Goal: Check status

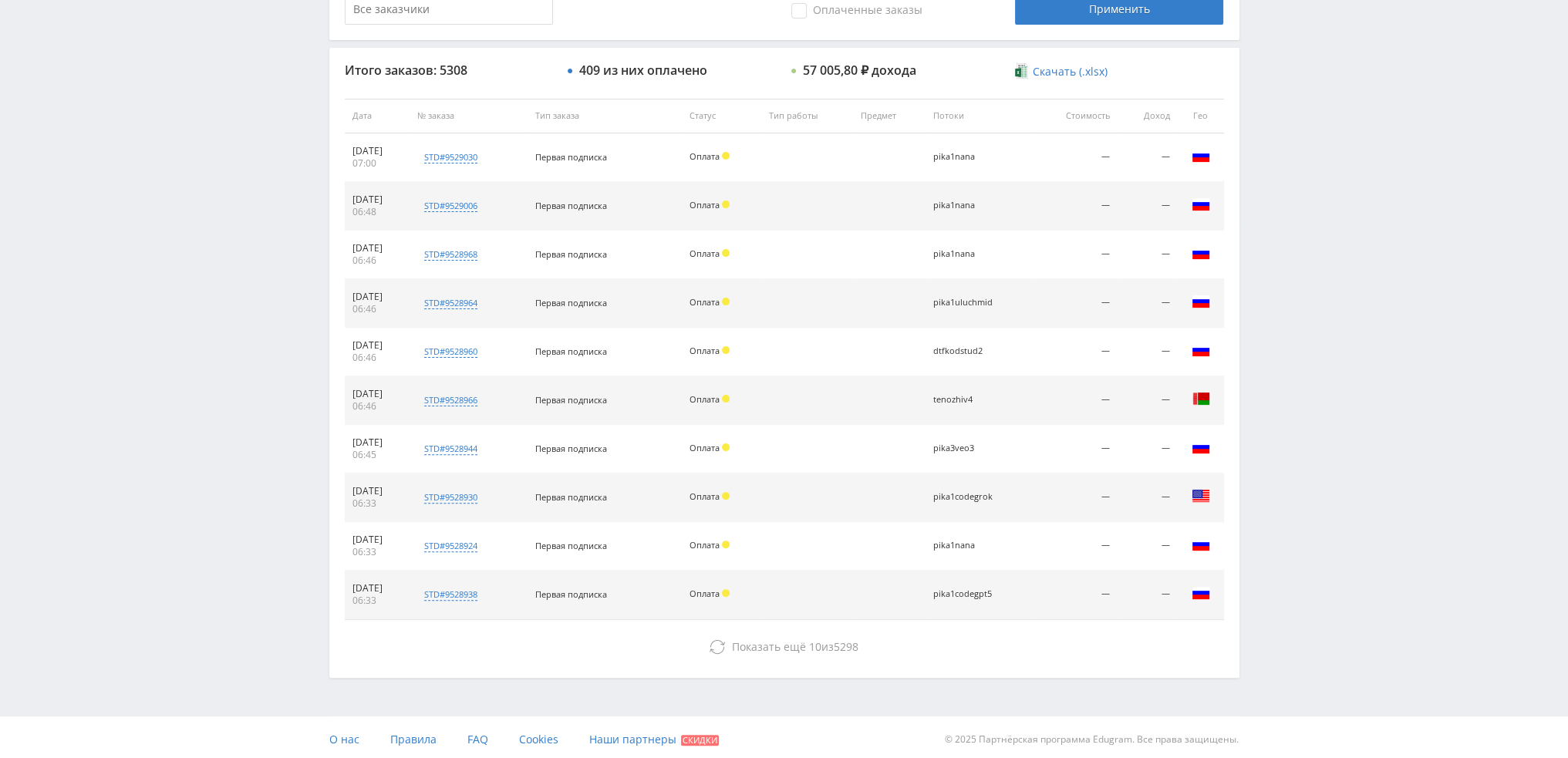
scroll to position [534, 0]
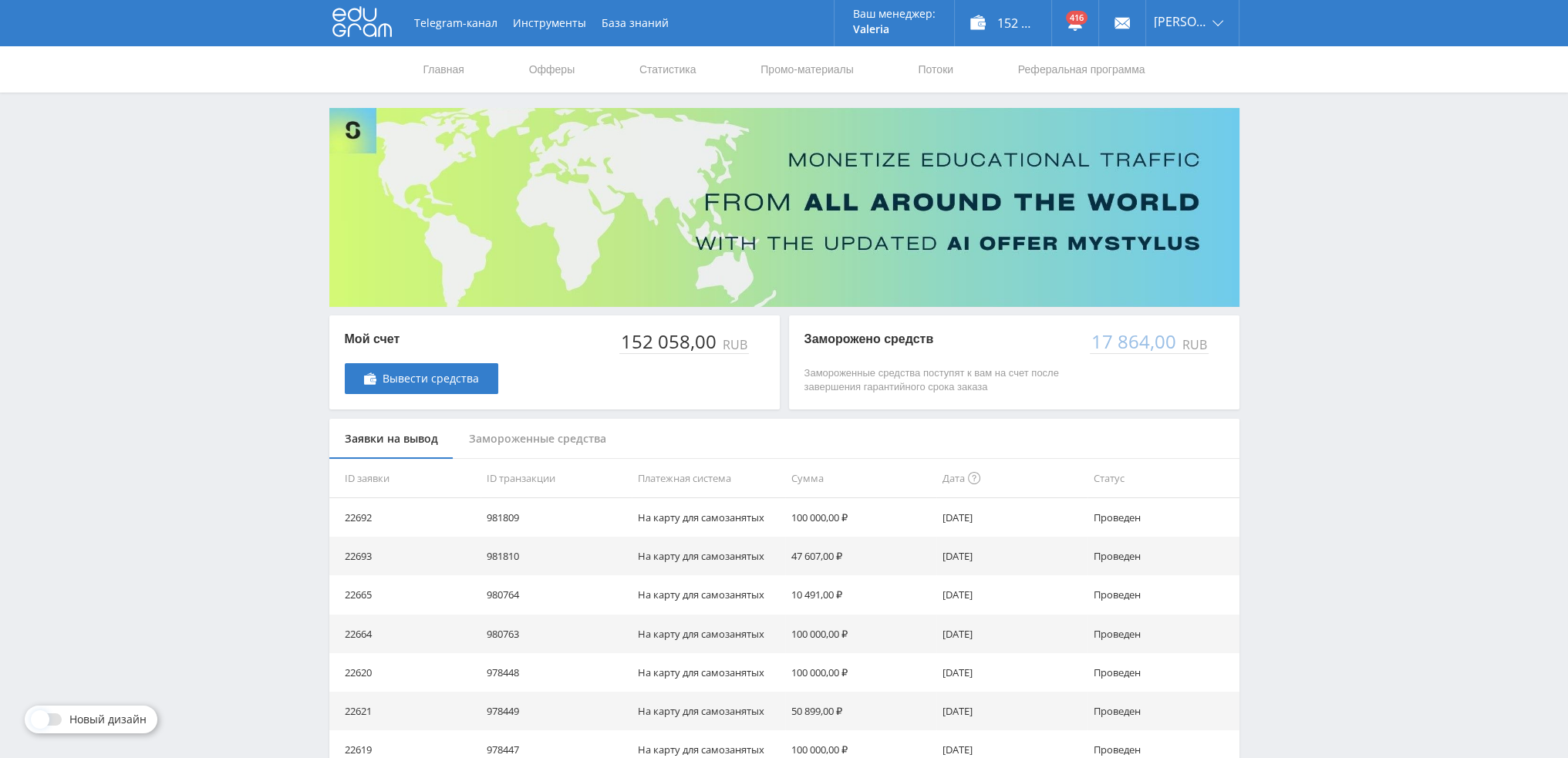
click at [699, 67] on nav "Главная Офферы Статистика Промо-материалы Потоки Реферальная программа" at bounding box center [784, 69] width 726 height 47
click at [662, 70] on link "Статистика" at bounding box center [668, 69] width 61 height 47
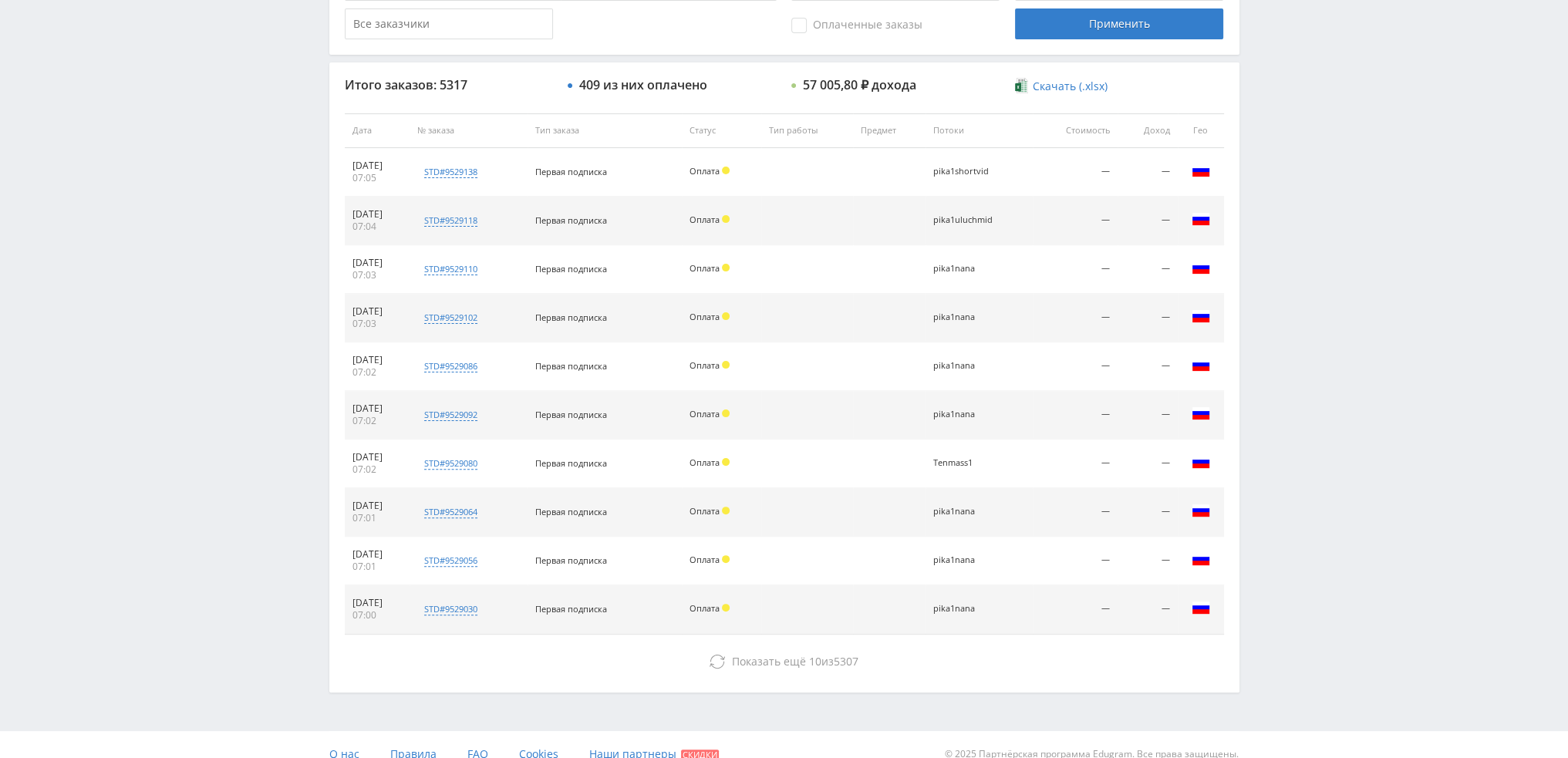
scroll to position [534, 0]
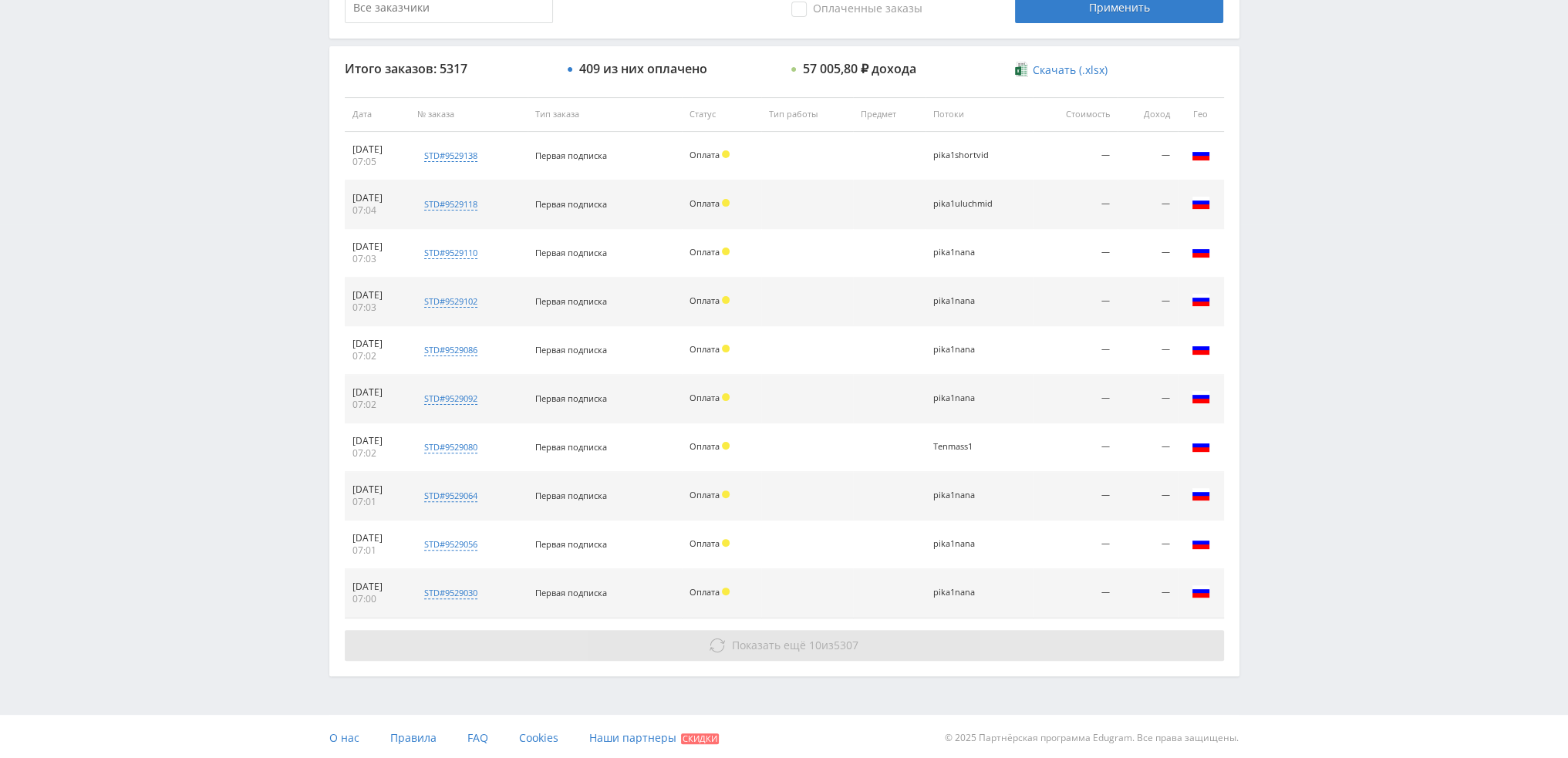
click at [818, 644] on span "10" at bounding box center [815, 645] width 12 height 15
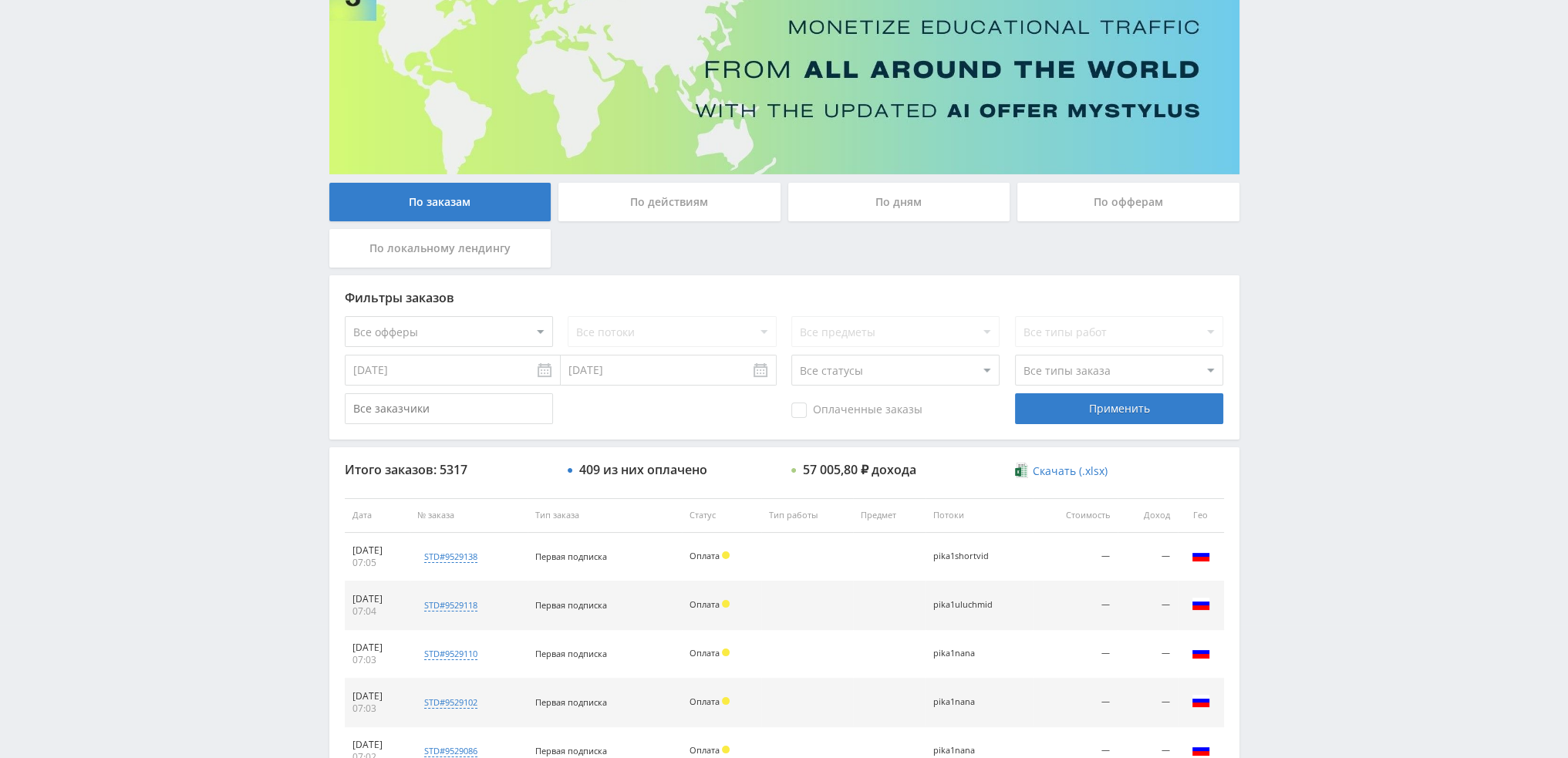
scroll to position [77, 0]
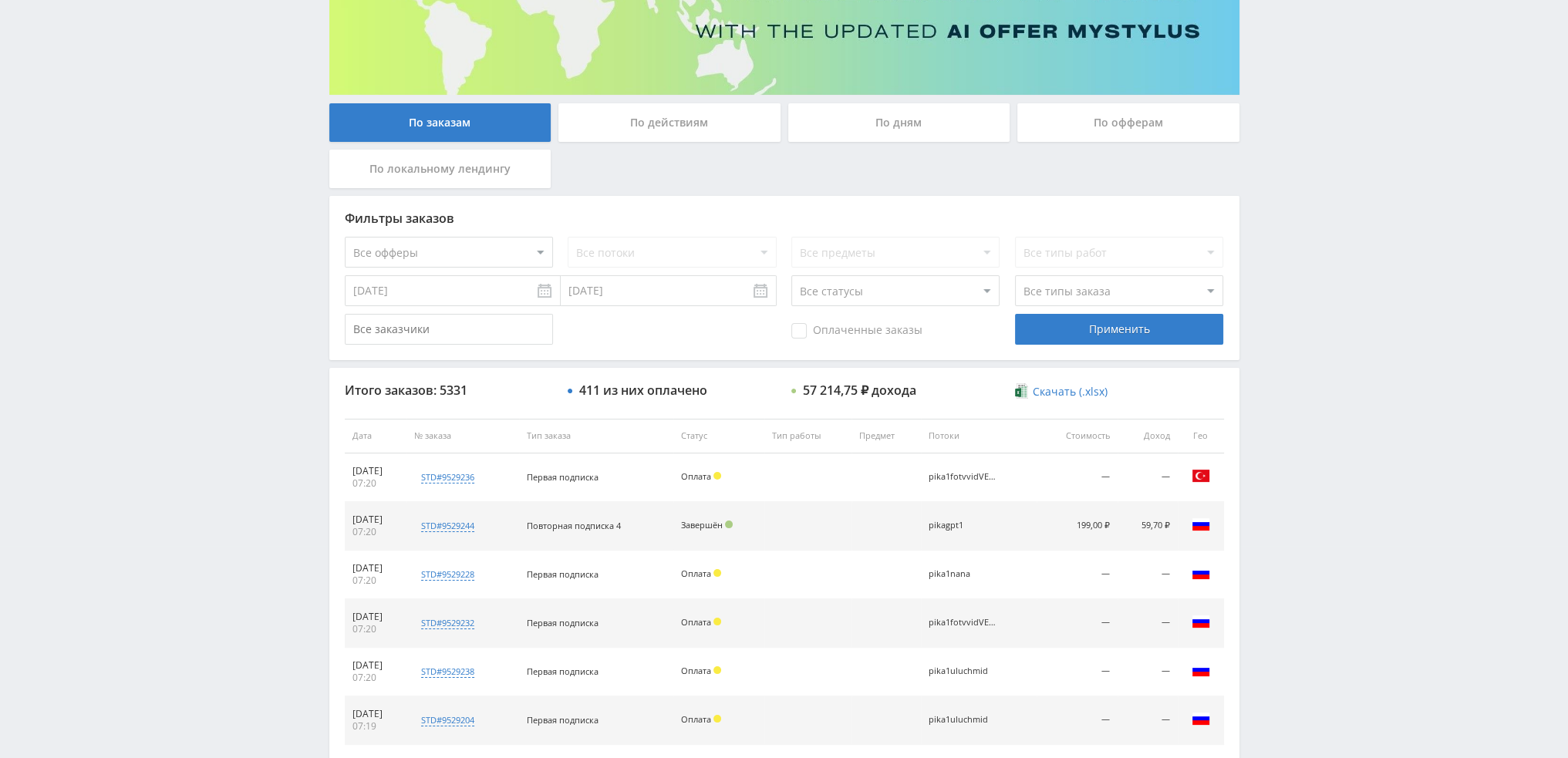
scroll to position [155, 0]
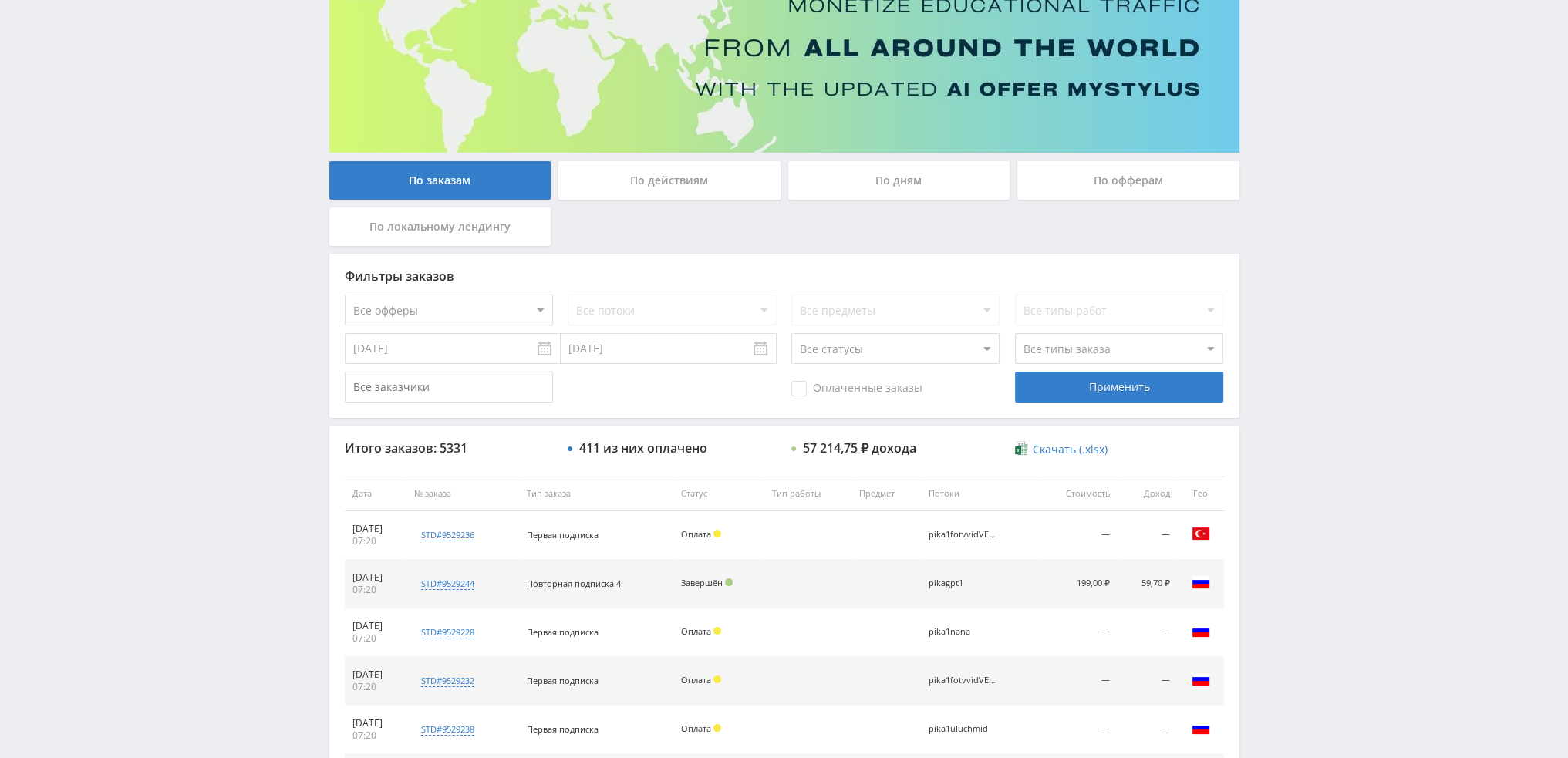
click at [887, 193] on div "По дням" at bounding box center [900, 181] width 222 height 39
click at [0, 0] on input "По дням" at bounding box center [0, 0] width 0 height 0
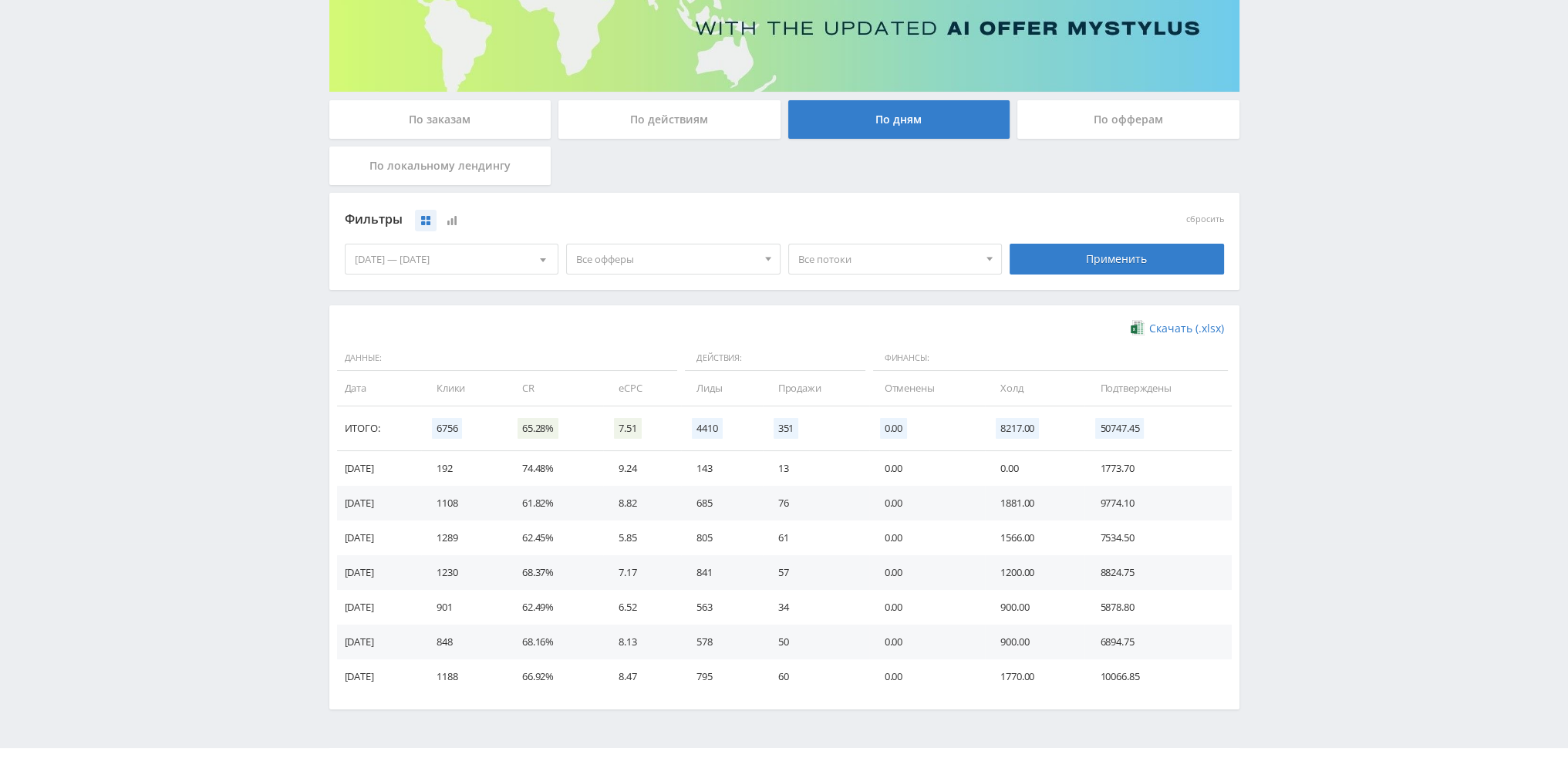
scroll to position [250, 0]
